Goal: Navigation & Orientation: Find specific page/section

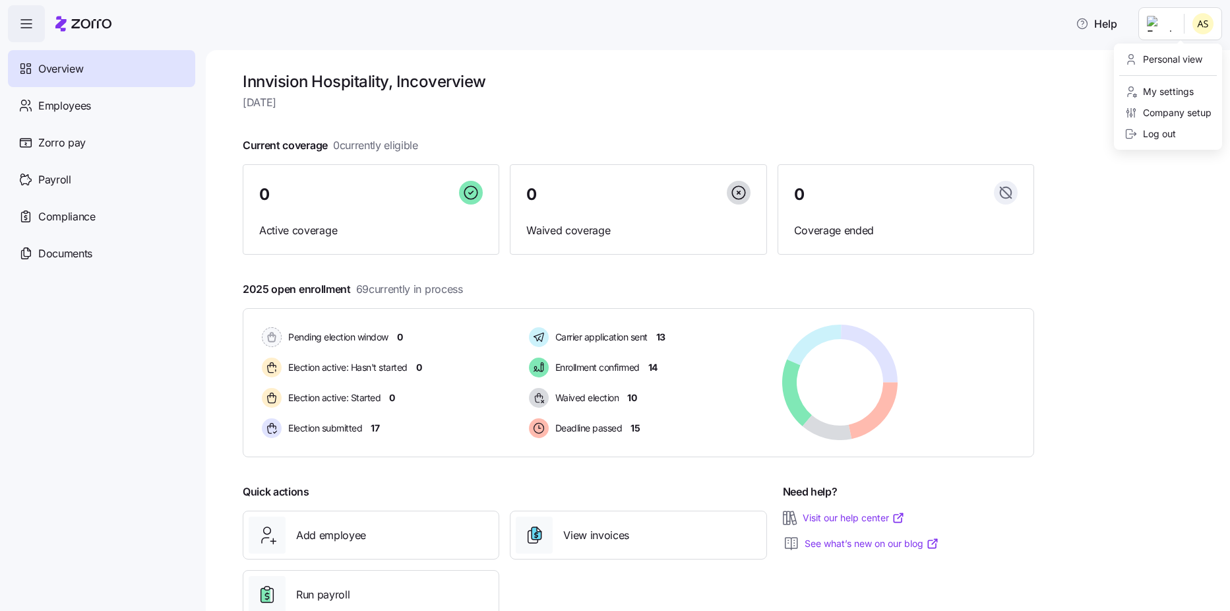
click at [1185, 26] on html "Help Overview Employees Zorro pay Payroll Compliance Documents Innvision Hospit…" at bounding box center [615, 301] width 1230 height 603
click at [1169, 60] on div "Personal view" at bounding box center [1163, 59] width 78 height 15
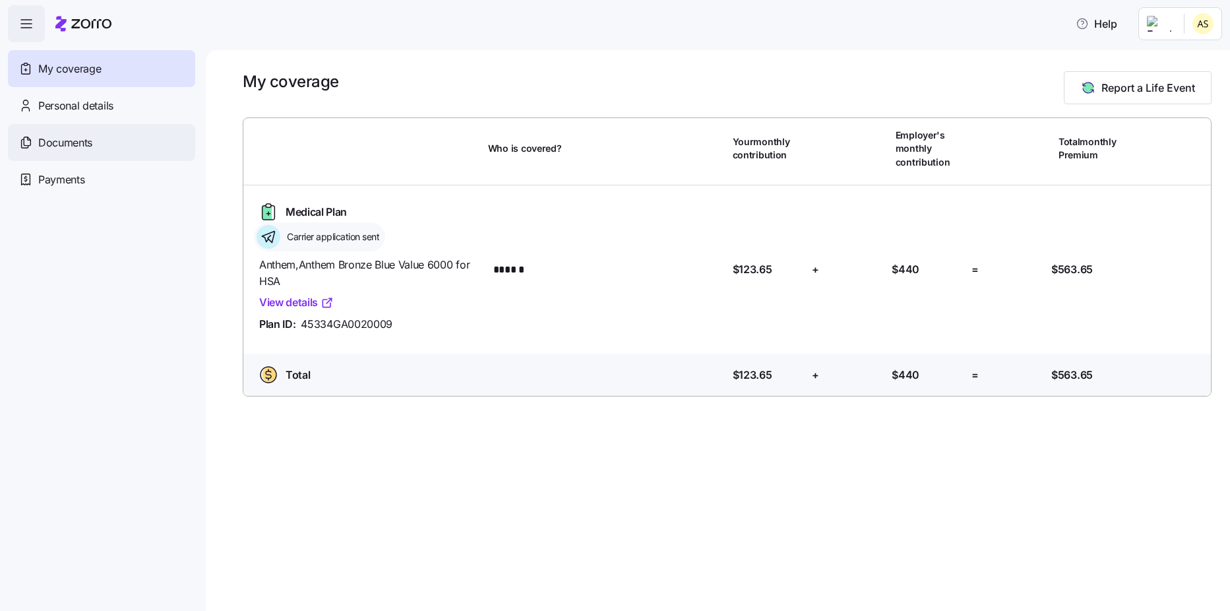
click at [78, 144] on span "Documents" at bounding box center [65, 143] width 54 height 16
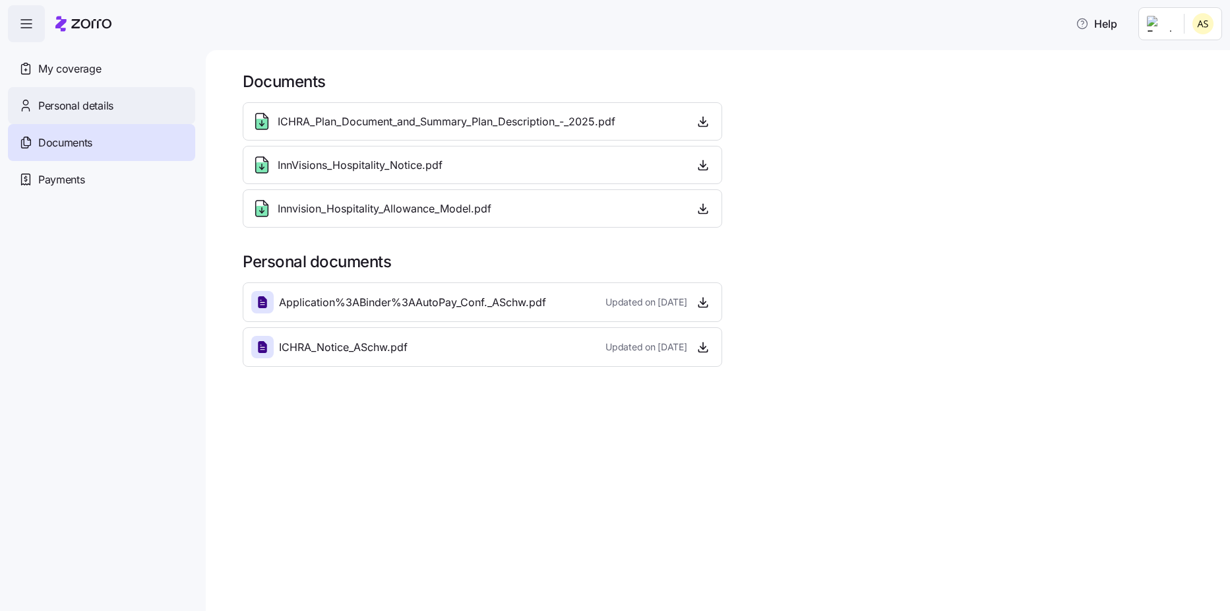
click at [98, 117] on div "Personal details" at bounding box center [101, 105] width 187 height 37
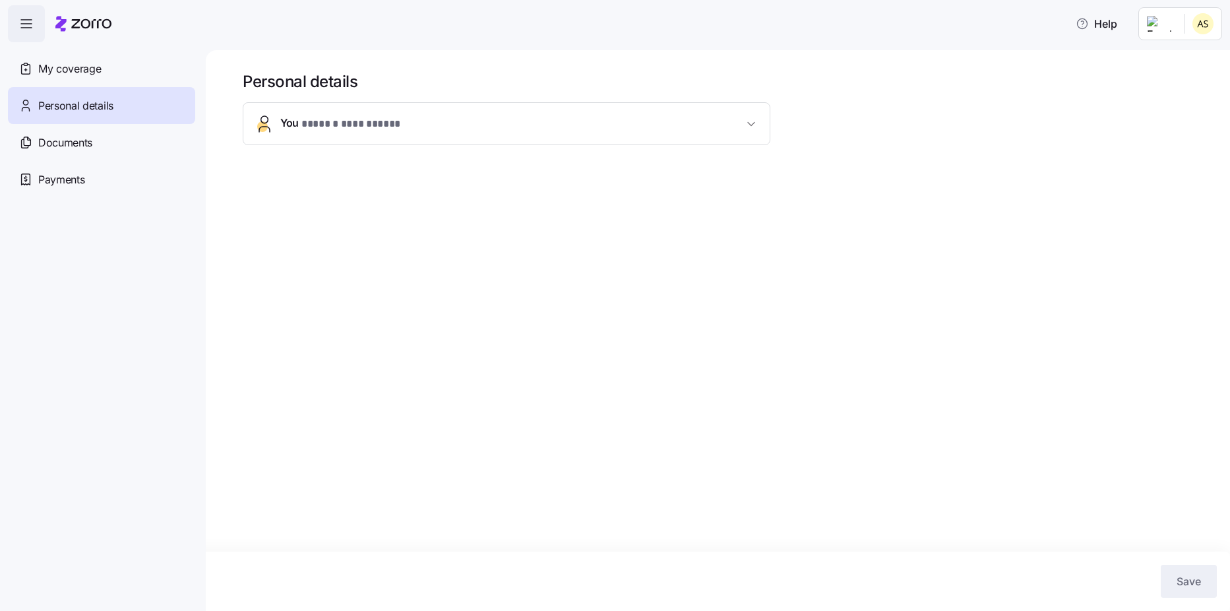
click at [762, 127] on button "**********" at bounding box center [506, 124] width 526 height 42
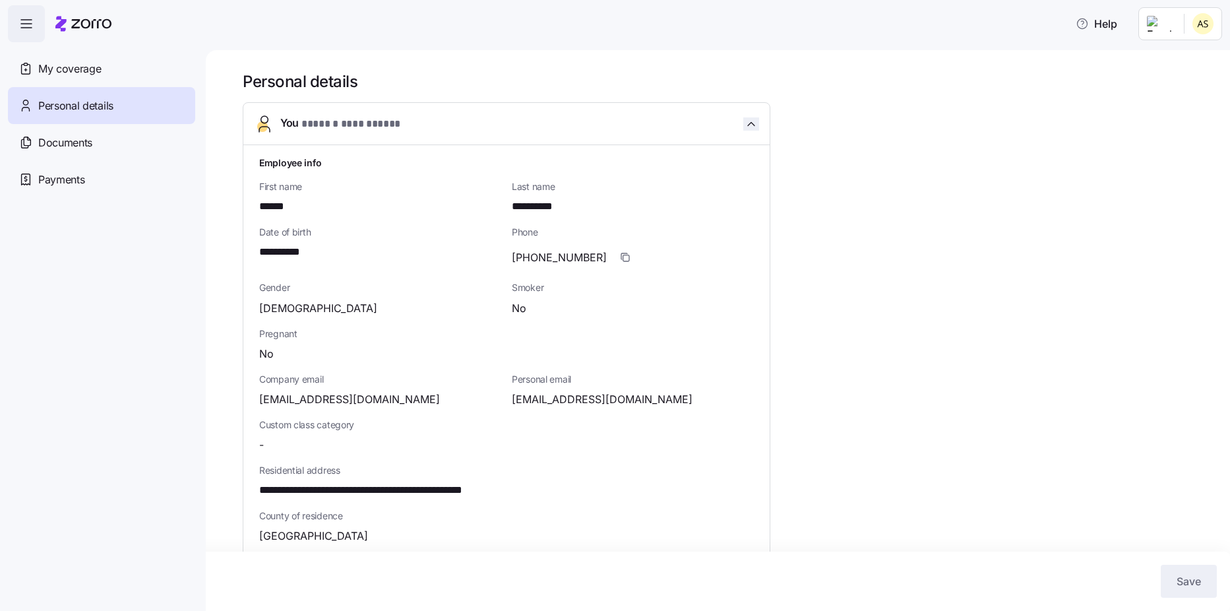
click at [744, 130] on span "button" at bounding box center [751, 123] width 16 height 13
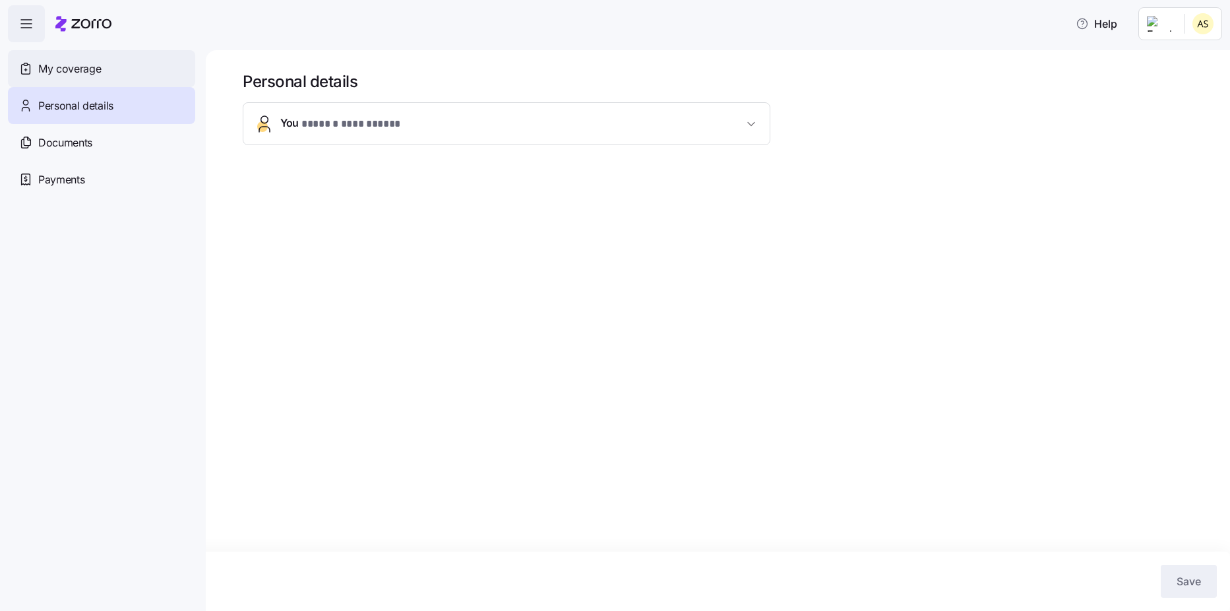
click at [86, 77] on div "My coverage" at bounding box center [101, 68] width 187 height 37
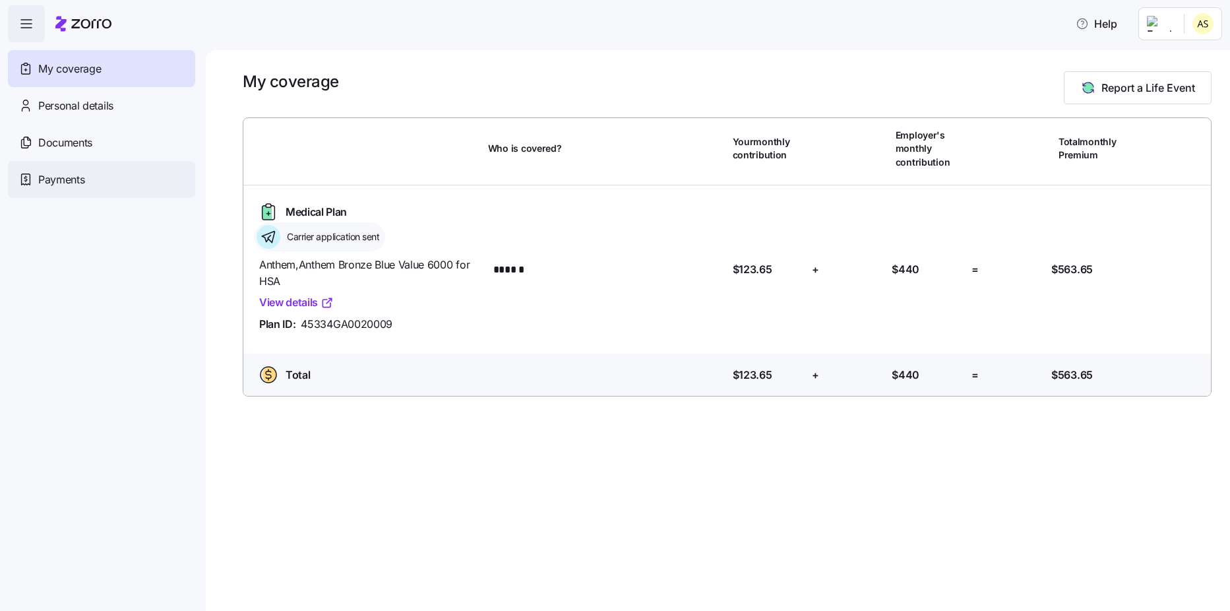
click at [75, 185] on span "Payments" at bounding box center [61, 179] width 46 height 16
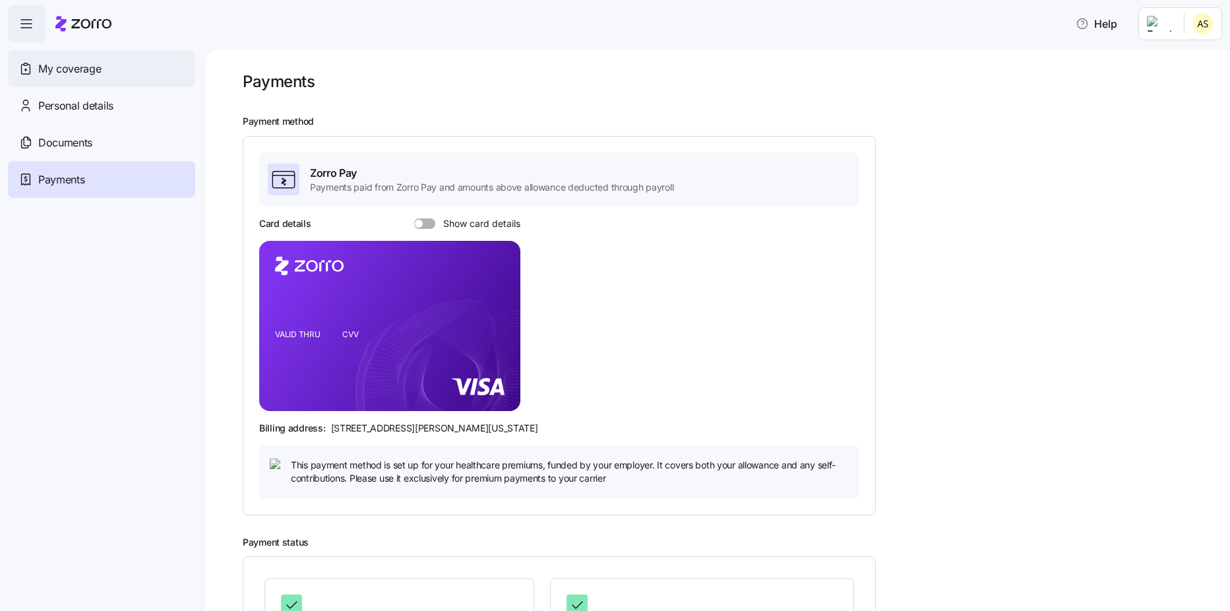
click at [54, 75] on span "My coverage" at bounding box center [69, 69] width 63 height 16
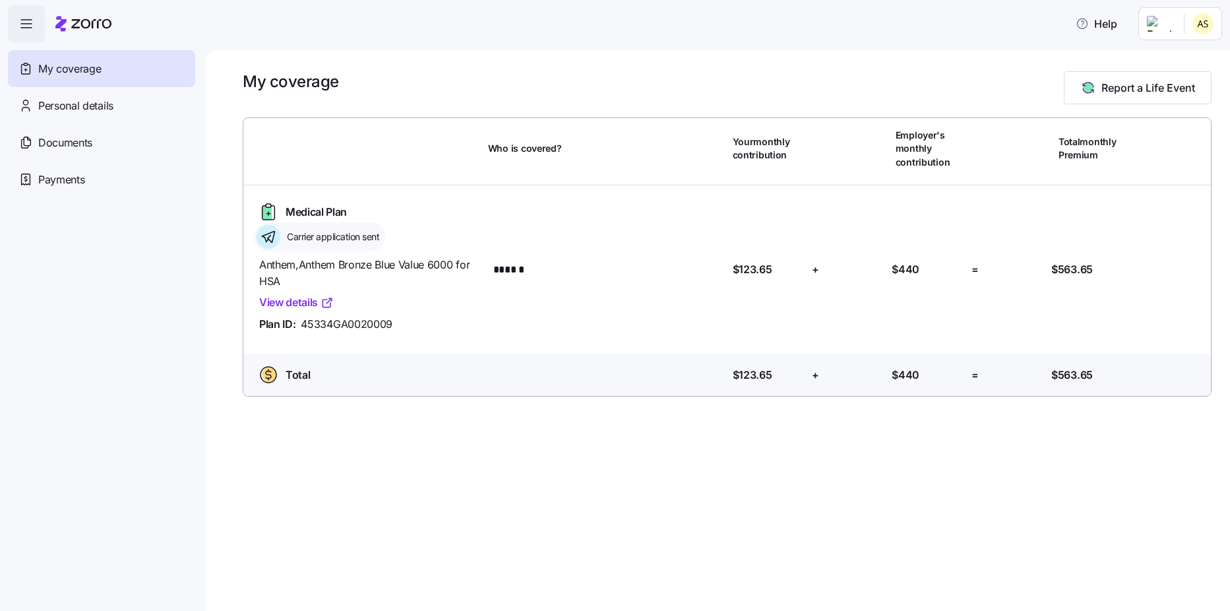
click at [33, 24] on icon "button" at bounding box center [26, 24] width 16 height 16
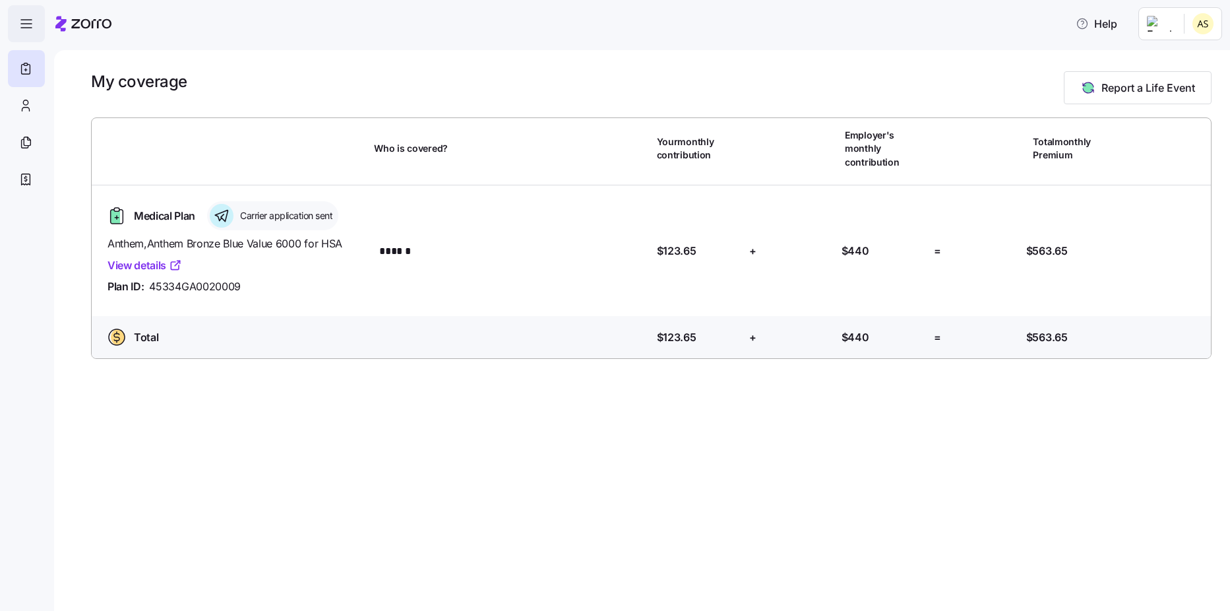
click at [28, 24] on icon "button" at bounding box center [26, 24] width 16 height 16
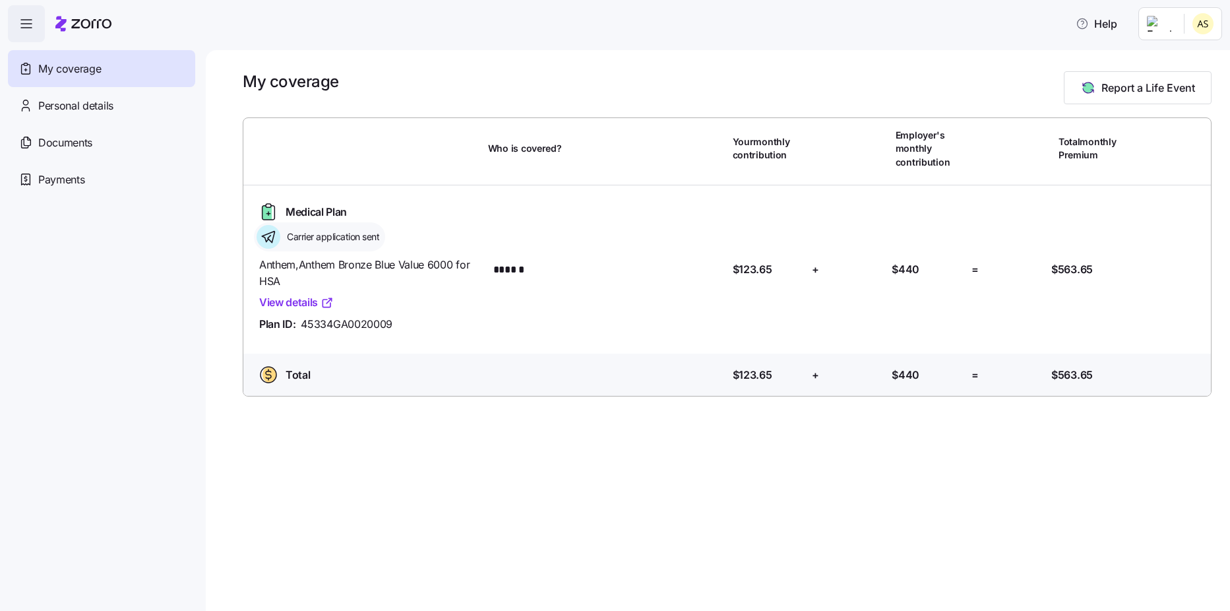
click at [1183, 34] on html "Help My coverage Personal details Documents Partners hub Payments My coverage R…" at bounding box center [615, 301] width 1230 height 603
click at [20, 20] on html "Help My coverage Personal details Documents Partners hub Payments My coverage R…" at bounding box center [615, 301] width 1230 height 603
click at [85, 24] on icon at bounding box center [83, 24] width 56 height 16
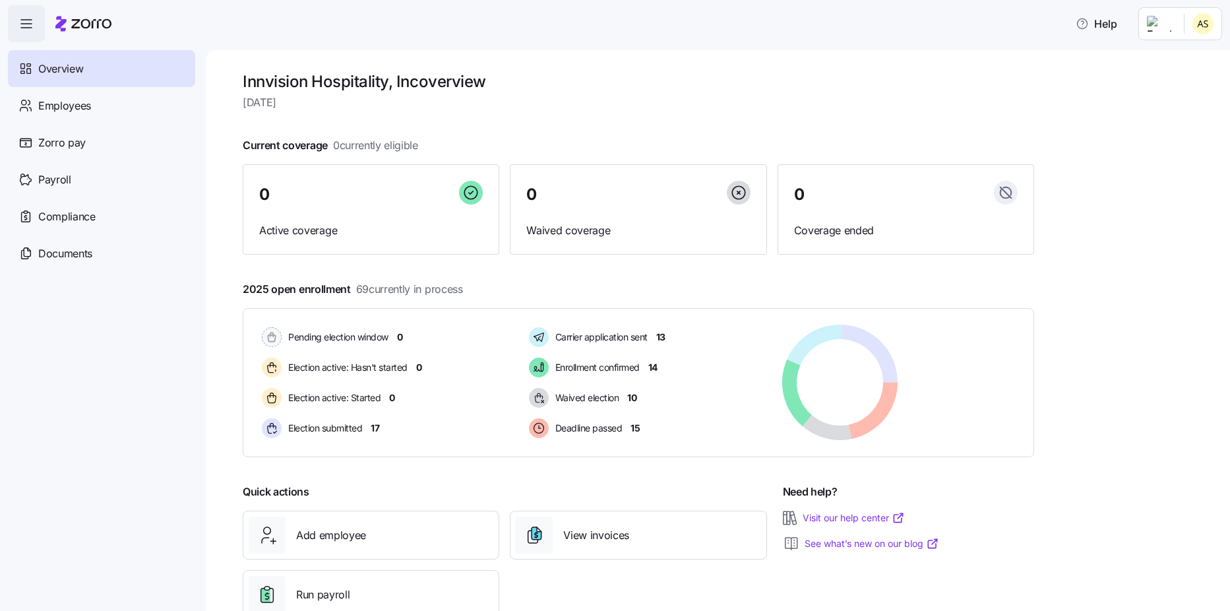
click at [93, 146] on div "Zorro pay" at bounding box center [101, 142] width 187 height 37
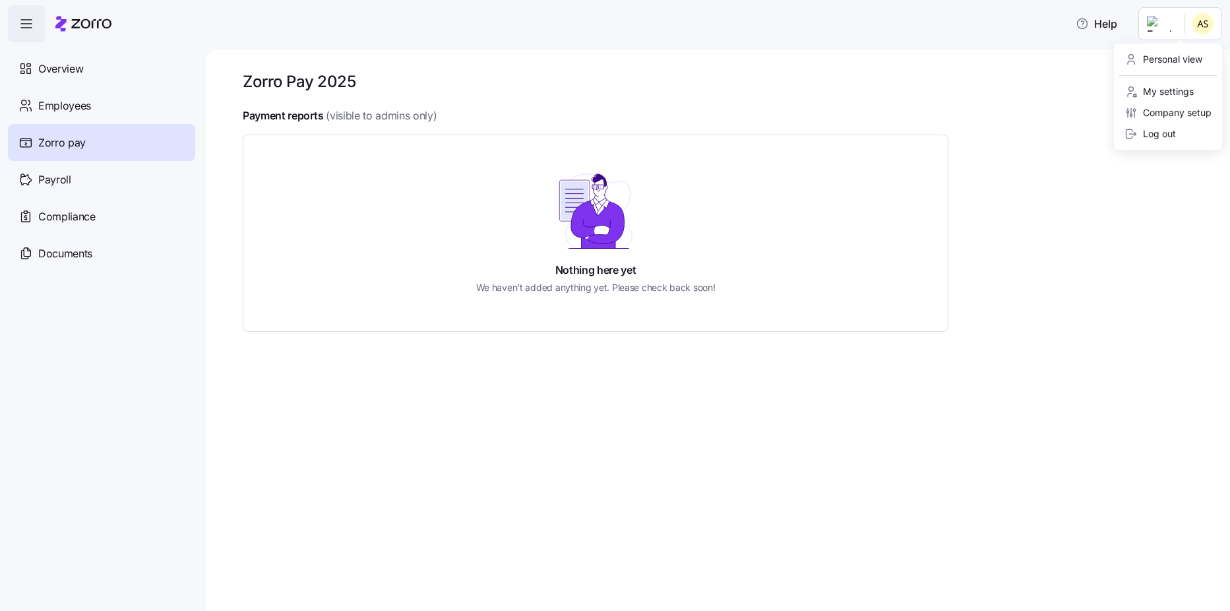
click at [1180, 32] on html "Help Overview Employees Zorro pay Payroll Compliance Documents Zorro Pay 2025 P…" at bounding box center [615, 301] width 1230 height 603
click at [1161, 63] on div "Personal view" at bounding box center [1163, 59] width 78 height 15
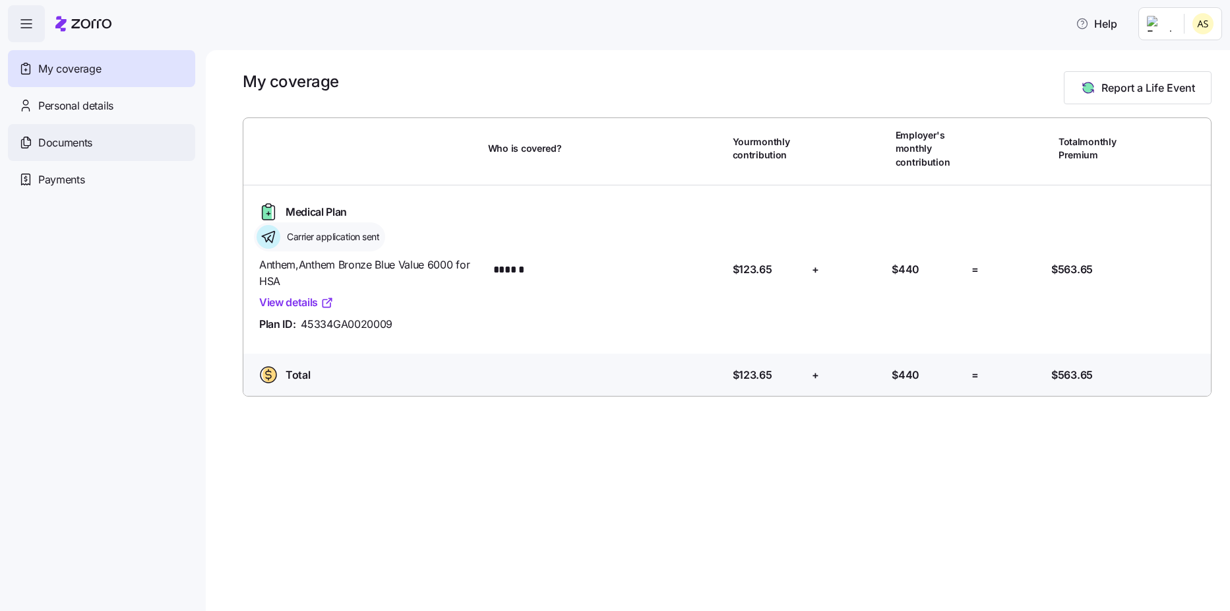
click at [101, 153] on div "Documents" at bounding box center [101, 142] width 187 height 37
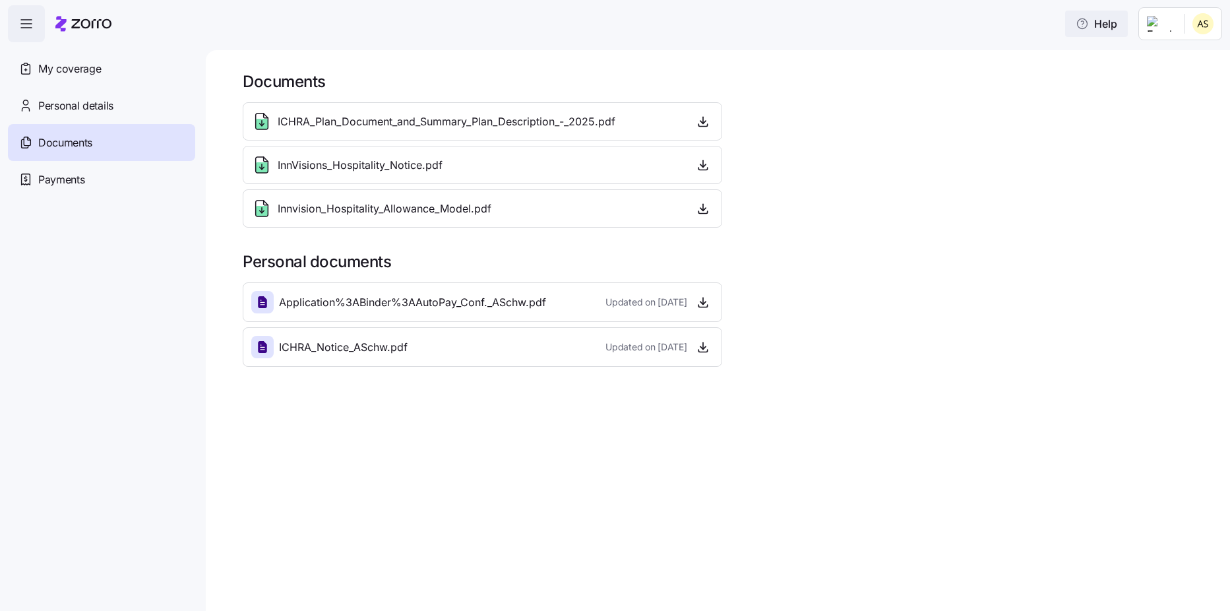
click at [1109, 30] on span "Help" at bounding box center [1097, 24] width 42 height 16
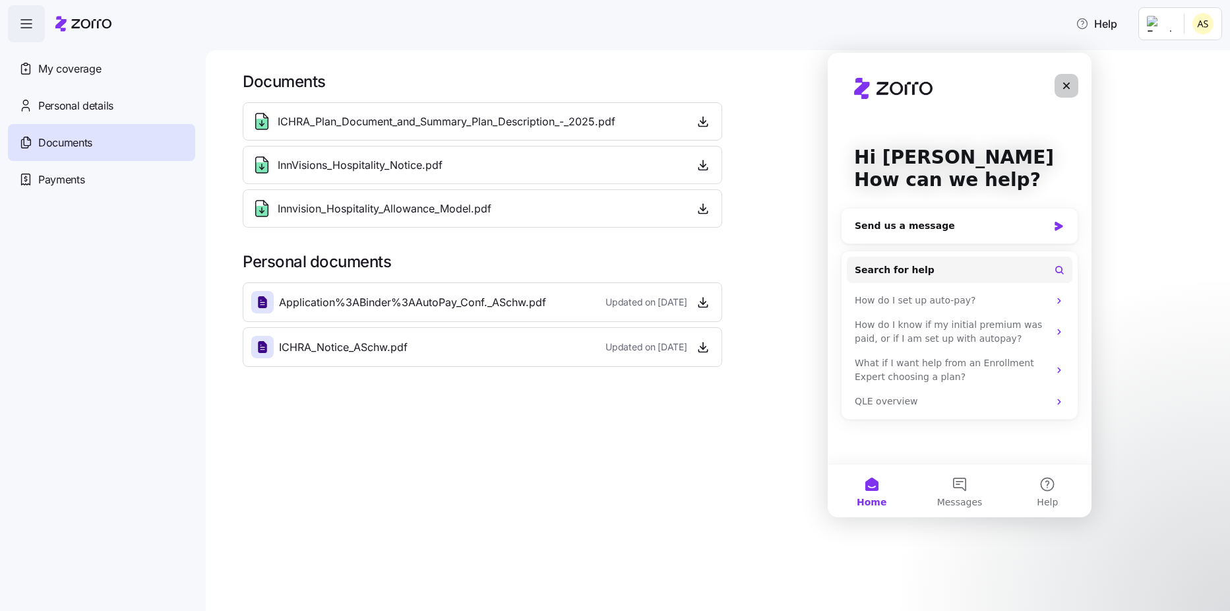
click at [1072, 84] on div "Close" at bounding box center [1067, 86] width 24 height 24
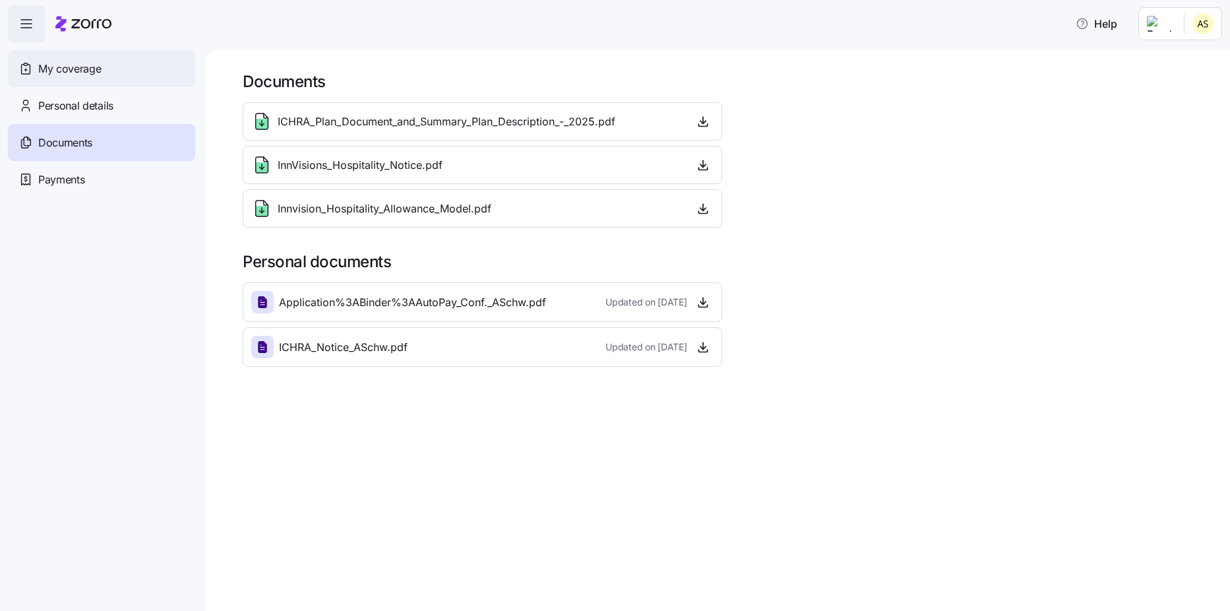
click at [63, 67] on span "My coverage" at bounding box center [69, 69] width 63 height 16
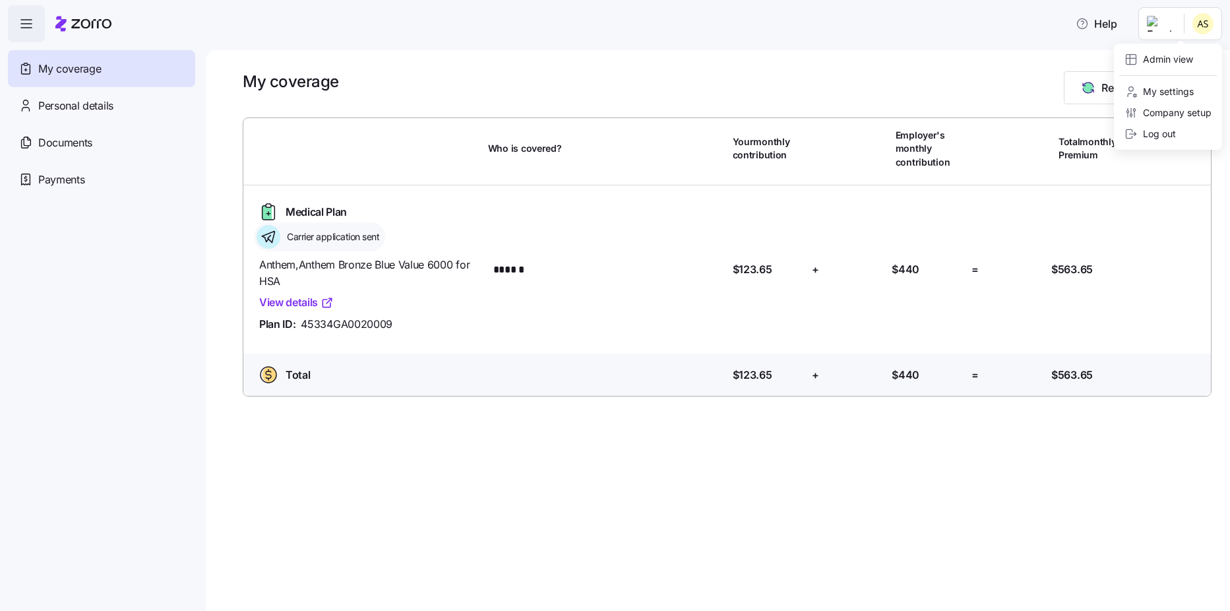
click at [1167, 25] on html "Help My coverage Personal details Documents Partners hub Payments My coverage R…" at bounding box center [615, 301] width 1230 height 603
